Goal: Navigation & Orientation: Understand site structure

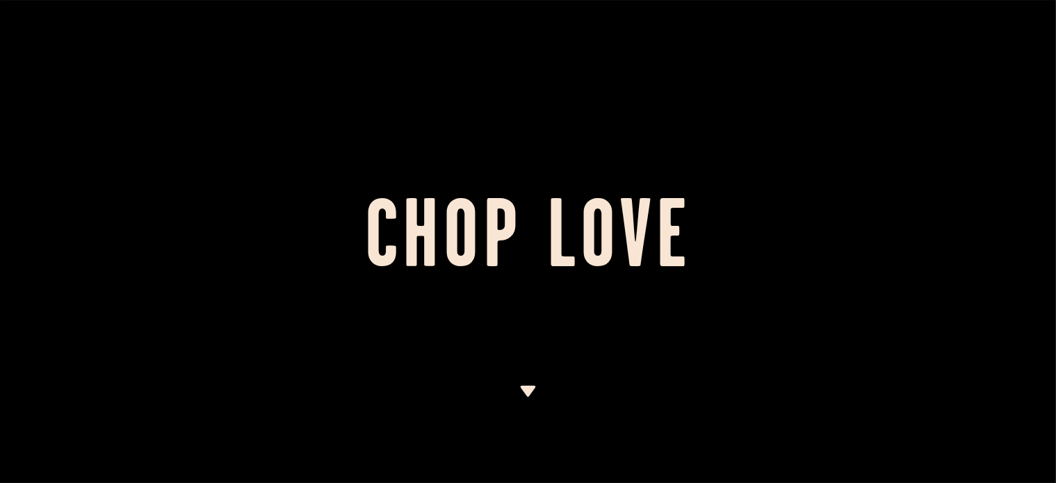
click at [531, 391] on img at bounding box center [527, 391] width 17 height 11
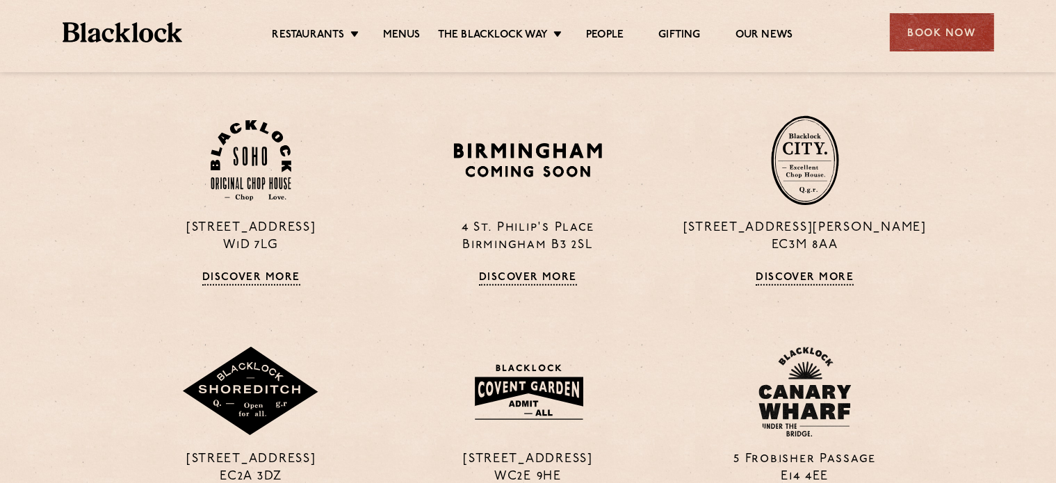
scroll to position [438, 0]
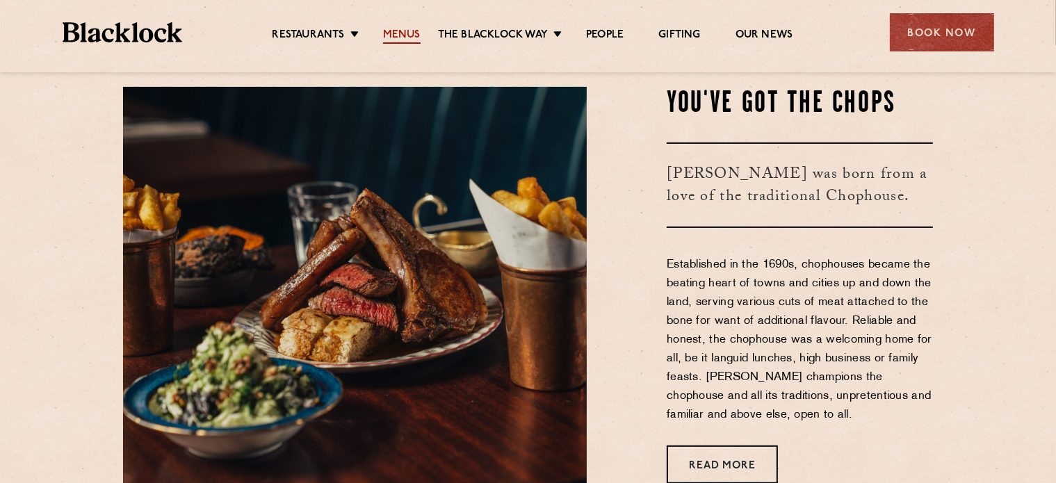
click at [390, 33] on link "Menus" at bounding box center [402, 35] width 38 height 15
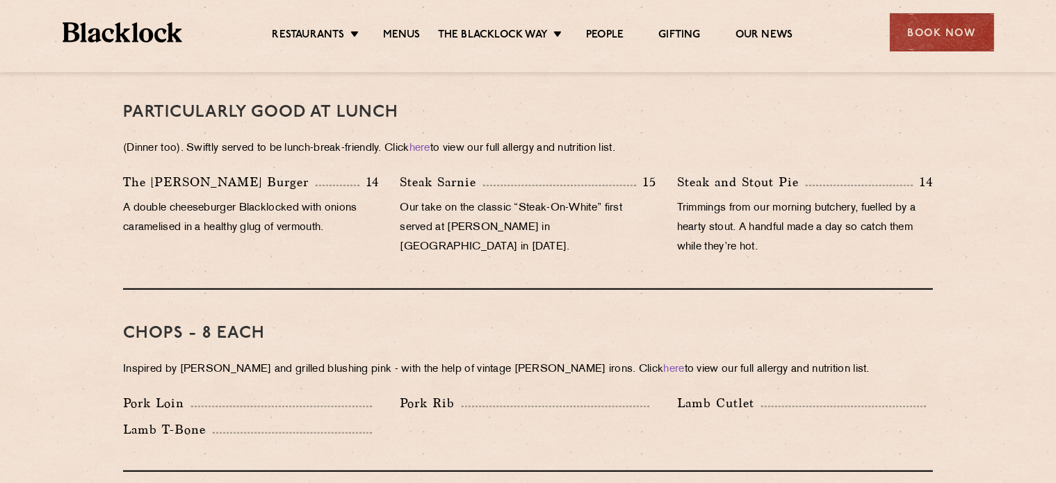
scroll to position [903, 0]
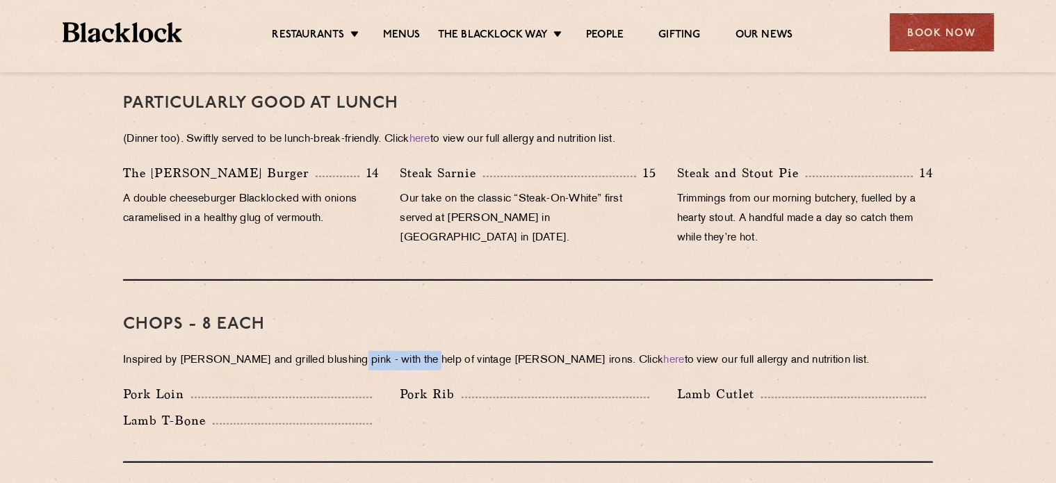
drag, startPoint x: 346, startPoint y: 334, endPoint x: 423, endPoint y: 336, distance: 77.1
click at [423, 351] on p "Inspired by Joe Beef and grilled blushing pink - with the help of vintage Black…" at bounding box center [528, 360] width 810 height 19
click at [421, 351] on p "Inspired by Joe Beef and grilled blushing pink - with the help of vintage Black…" at bounding box center [528, 360] width 810 height 19
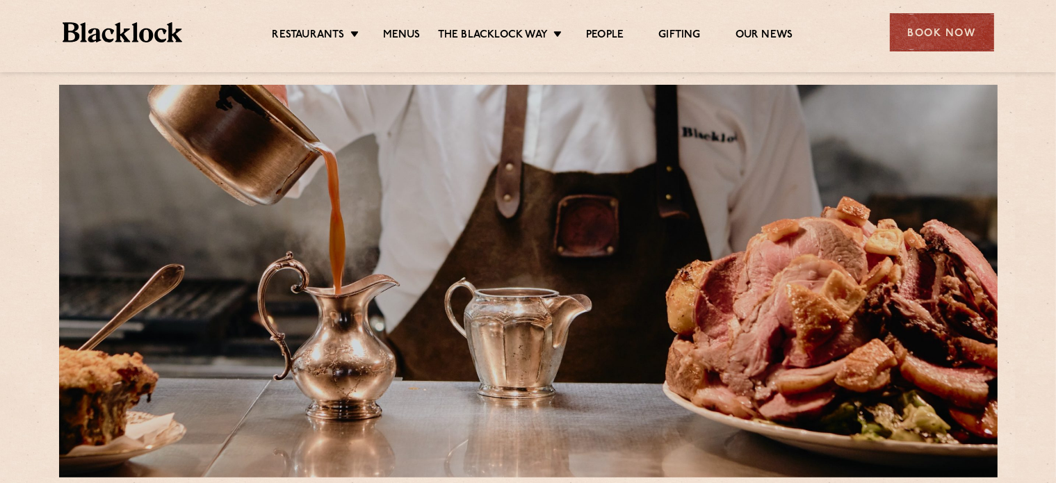
scroll to position [0, 0]
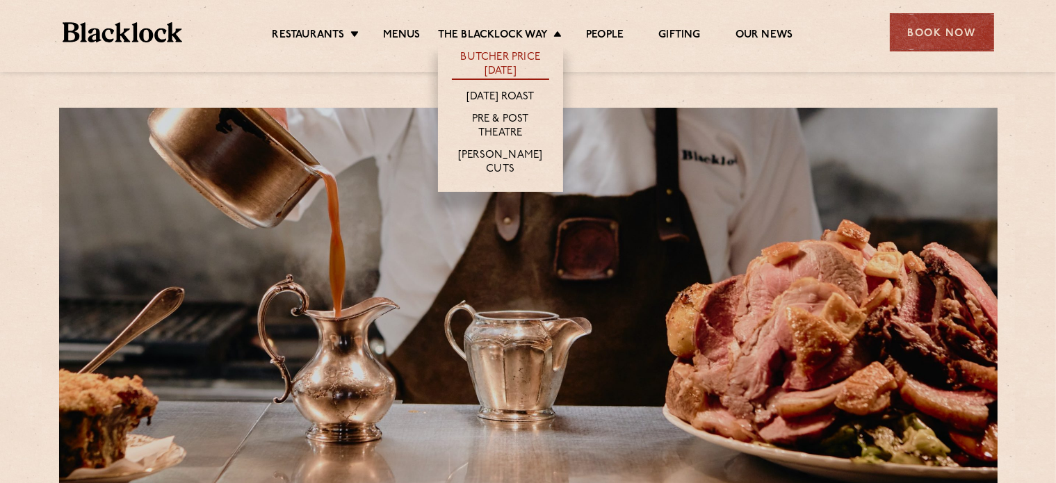
click at [516, 61] on link "Butcher Price [DATE]" at bounding box center [500, 65] width 97 height 29
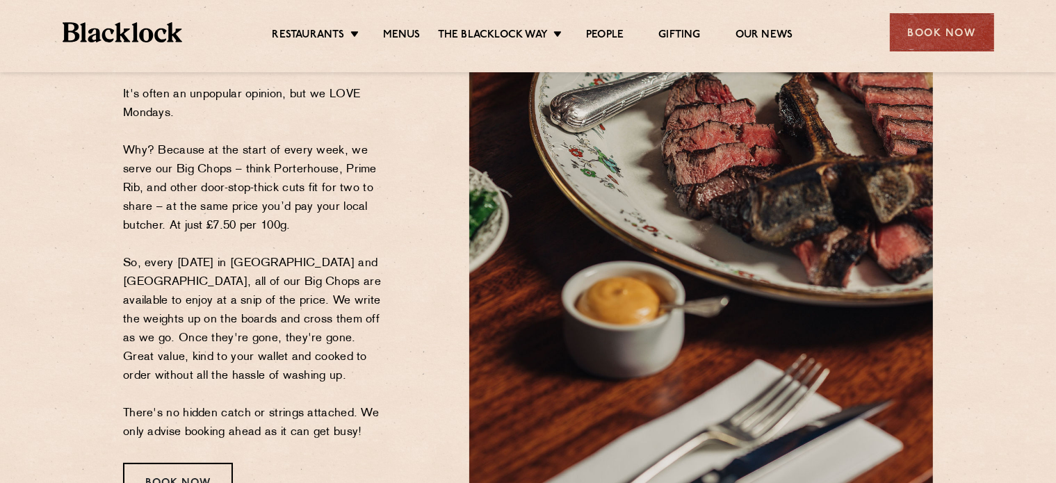
scroll to position [139, 0]
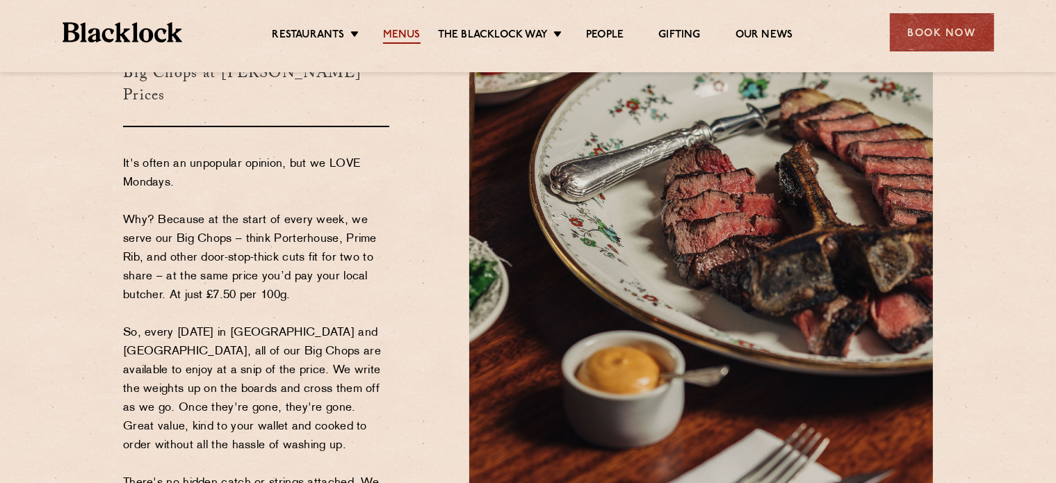
click at [411, 32] on link "Menus" at bounding box center [402, 35] width 38 height 15
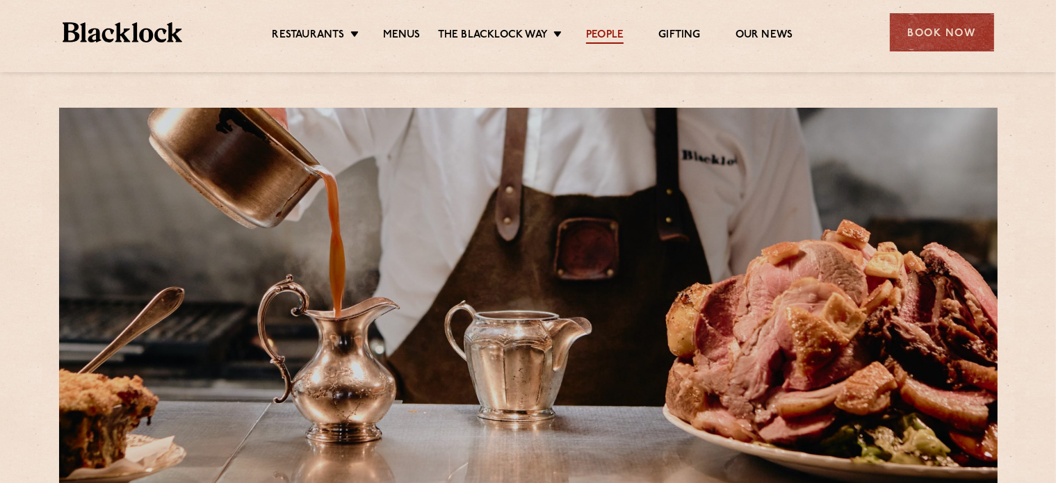
click at [602, 31] on link "People" at bounding box center [605, 35] width 38 height 15
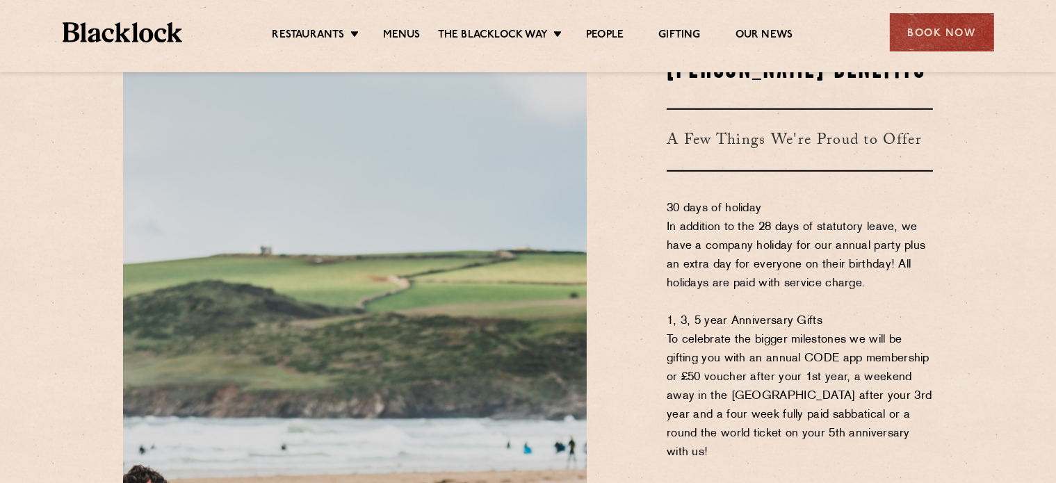
scroll to position [834, 0]
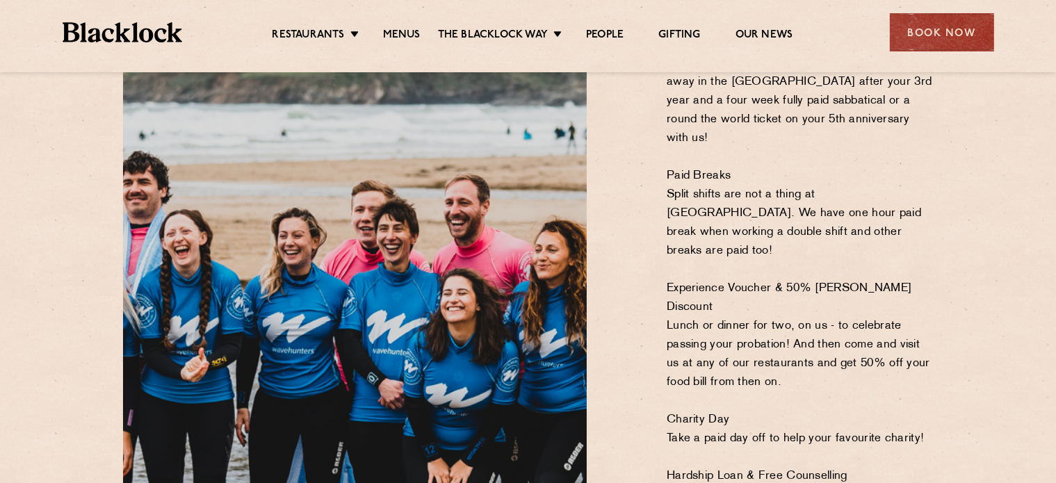
drag, startPoint x: 746, startPoint y: 305, endPoint x: 747, endPoint y: 336, distance: 31.3
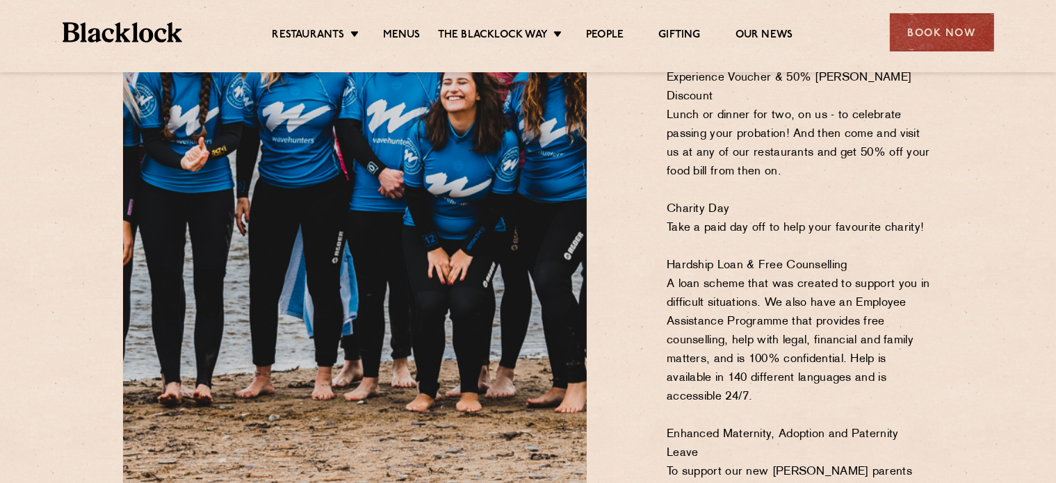
scroll to position [1237, 0]
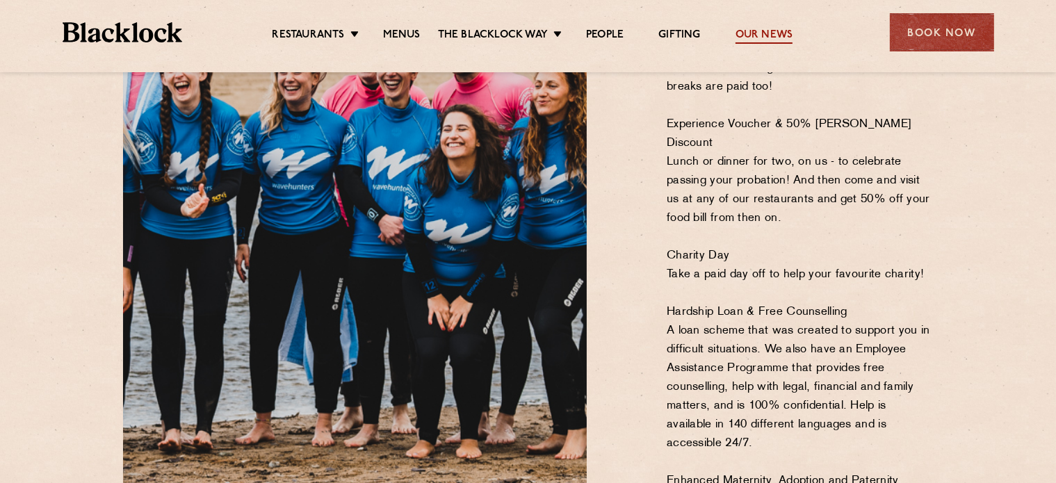
click at [767, 28] on link "Our News" at bounding box center [764, 35] width 58 height 15
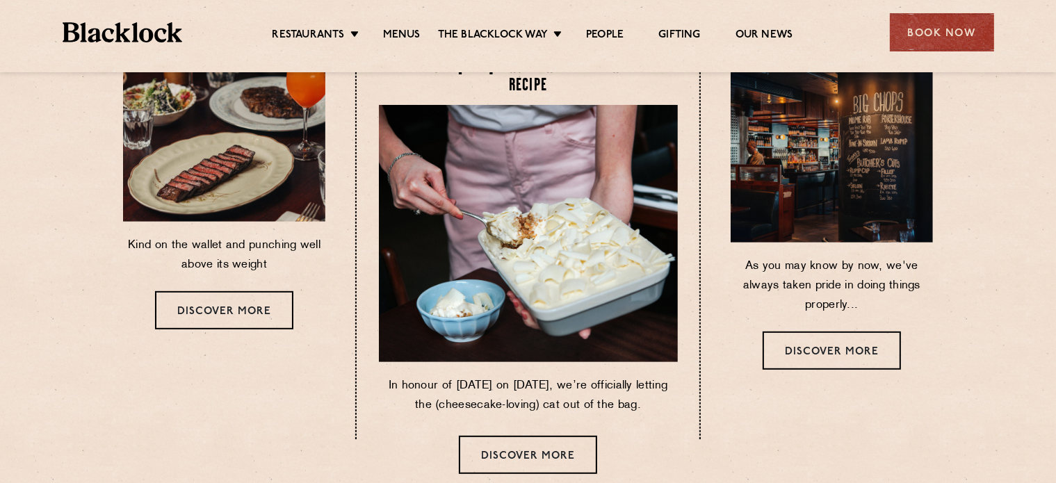
scroll to position [625, 0]
